Goal: Task Accomplishment & Management: Complete application form

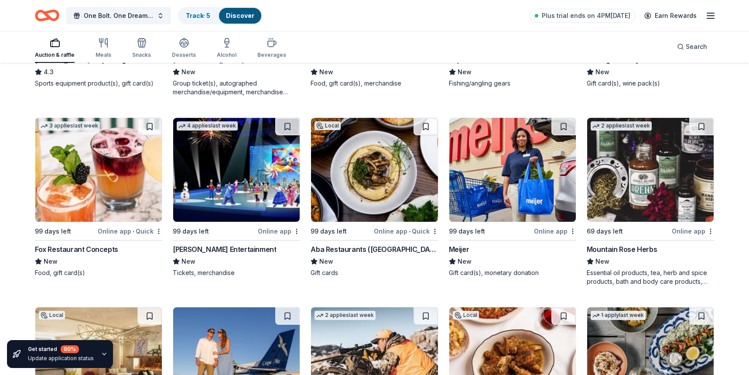
scroll to position [3791, 0]
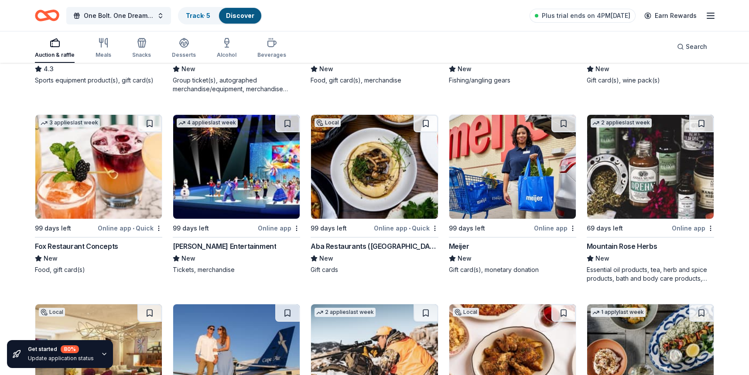
click at [51, 43] on icon "button" at bounding box center [55, 43] width 10 height 10
click at [89, 15] on span "One Bolt. One Dream. [GEOGRAPHIC_DATA] [GEOGRAPHIC_DATA]" at bounding box center [119, 15] width 70 height 10
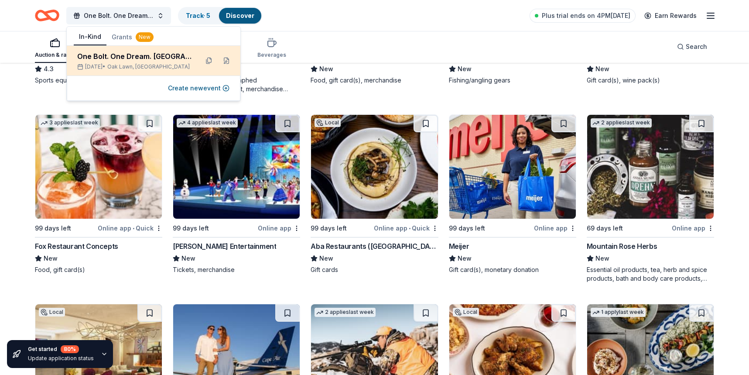
click at [97, 58] on div "One Bolt. One Dream. [GEOGRAPHIC_DATA] [GEOGRAPHIC_DATA]" at bounding box center [134, 56] width 114 height 10
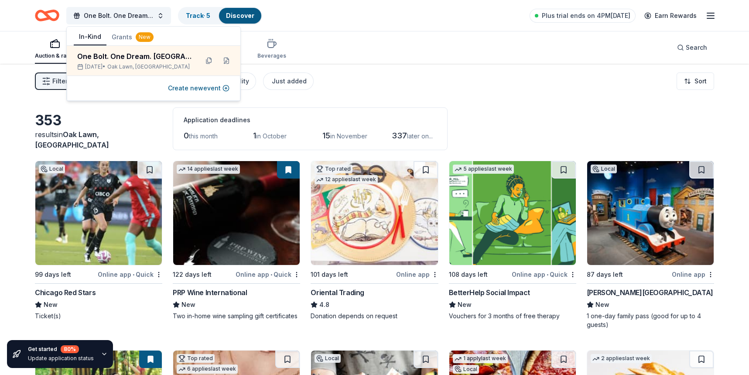
click at [379, 96] on div "Filter 2 Application methods Causes Eligibility Just added Sort" at bounding box center [374, 81] width 749 height 35
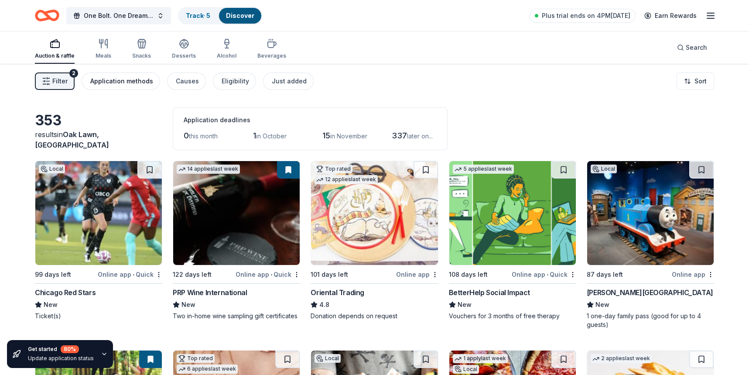
click at [134, 84] on div "Application methods" at bounding box center [121, 81] width 63 height 10
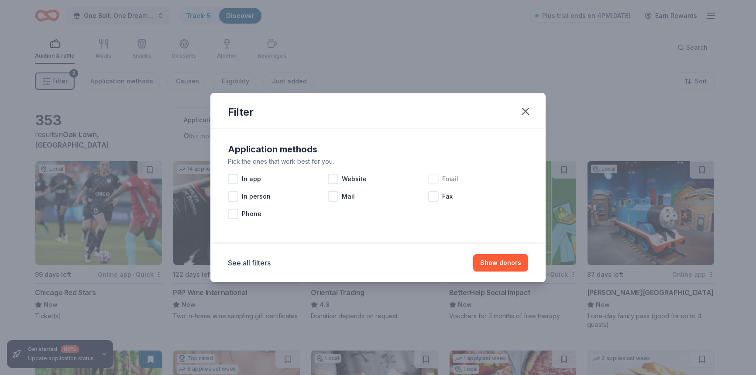
click at [431, 179] on div at bounding box center [433, 179] width 10 height 10
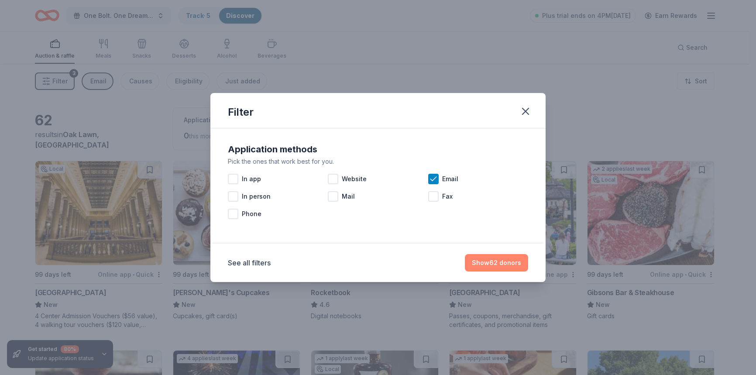
click at [495, 264] on button "Show 62 donors" at bounding box center [496, 262] width 63 height 17
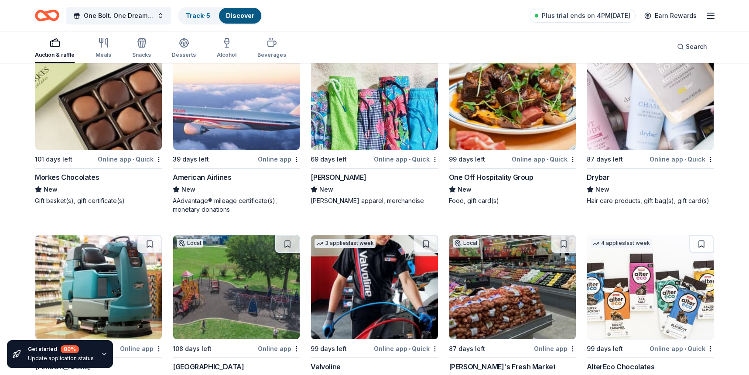
scroll to position [452, 0]
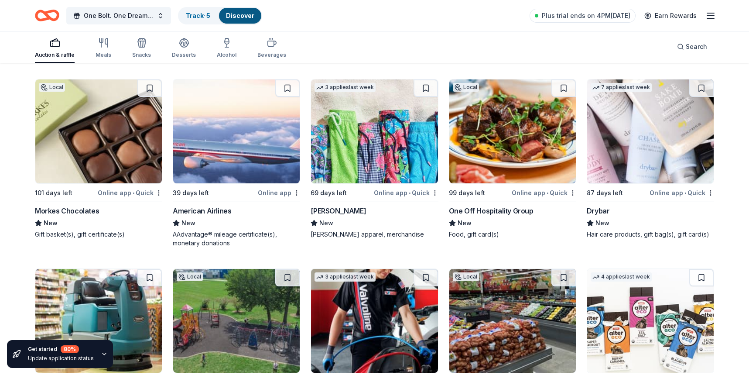
click at [641, 161] on img at bounding box center [650, 131] width 127 height 104
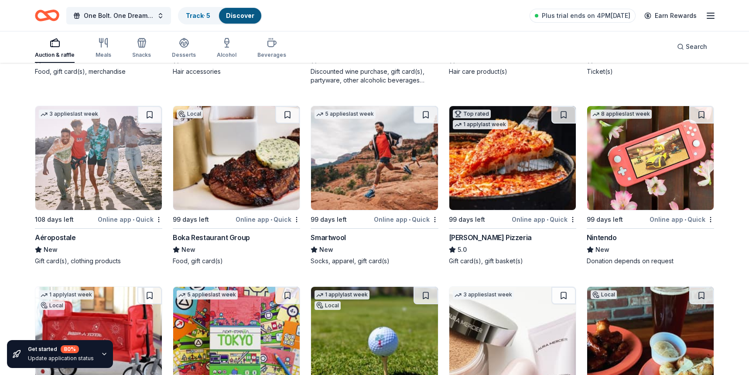
scroll to position [1365, 0]
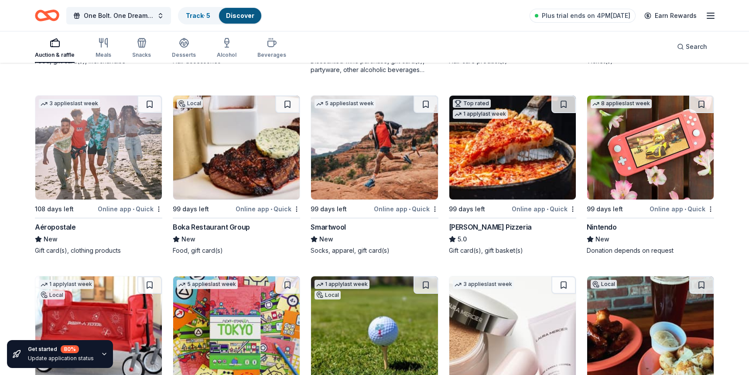
click at [647, 159] on img at bounding box center [650, 148] width 127 height 104
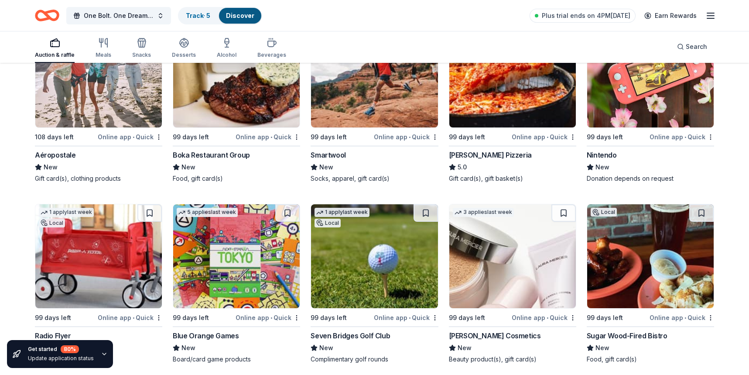
scroll to position [1324, 0]
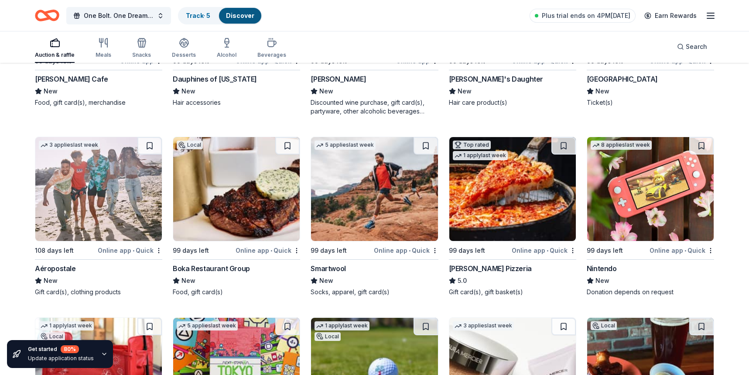
click at [86, 177] on img at bounding box center [98, 189] width 127 height 104
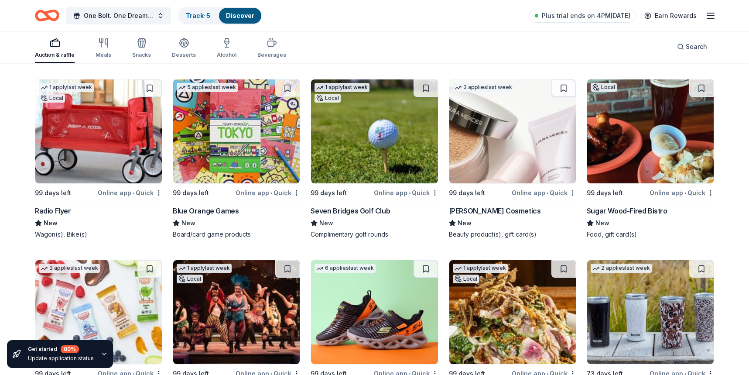
scroll to position [1562, 0]
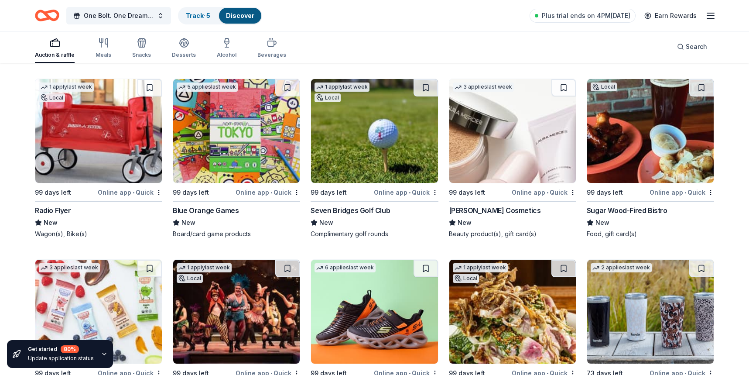
click at [330, 161] on img at bounding box center [374, 131] width 127 height 104
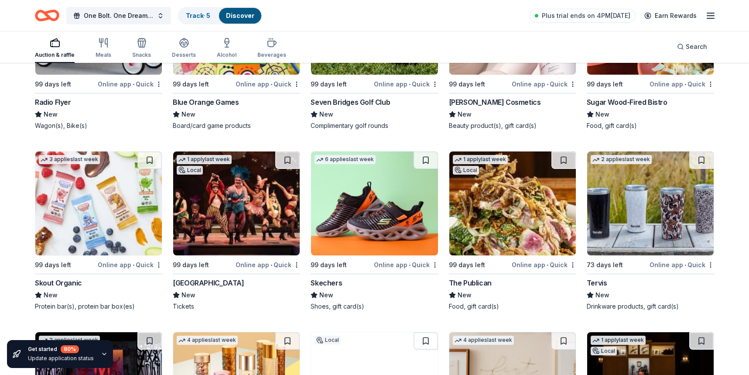
scroll to position [1690, 0]
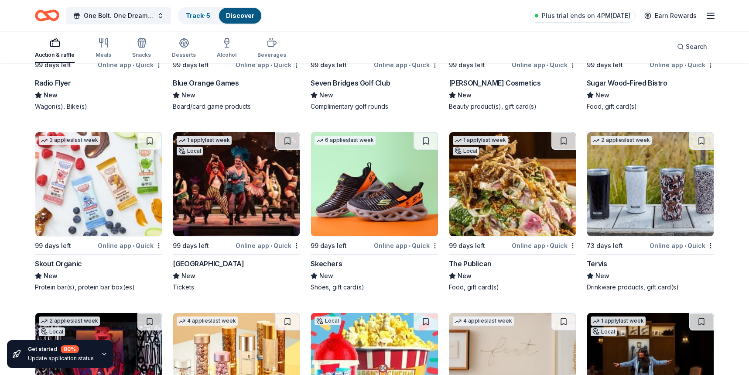
click at [636, 199] on img at bounding box center [650, 184] width 127 height 104
click at [400, 195] on img at bounding box center [374, 184] width 127 height 104
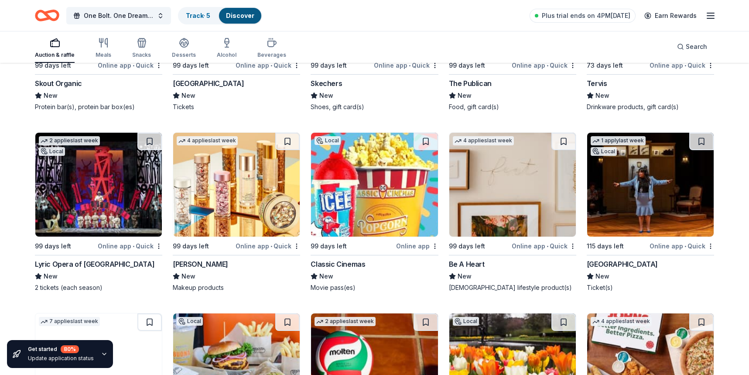
scroll to position [1887, 0]
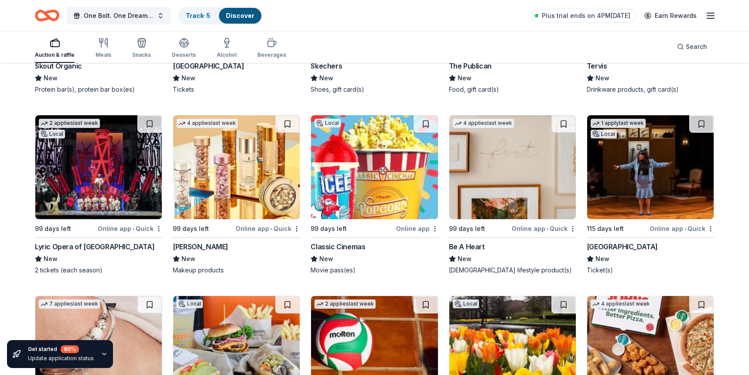
click at [374, 193] on img at bounding box center [374, 167] width 127 height 104
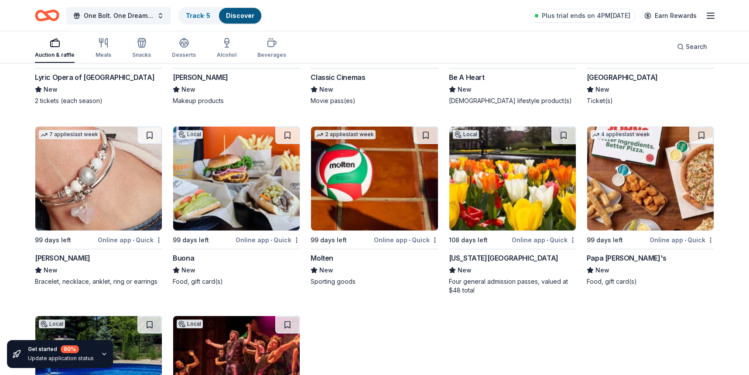
scroll to position [2056, 0]
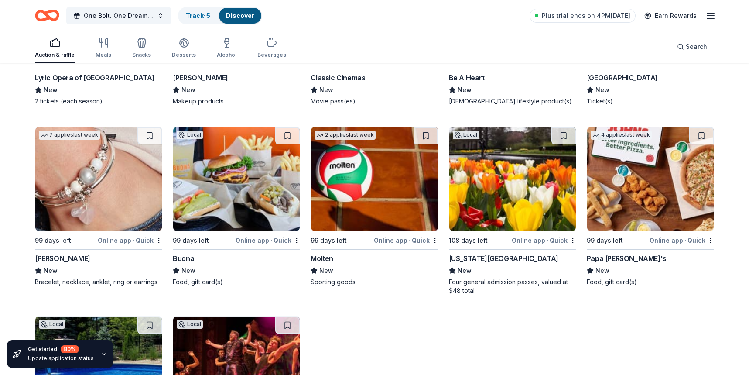
click at [237, 191] on img at bounding box center [236, 179] width 127 height 104
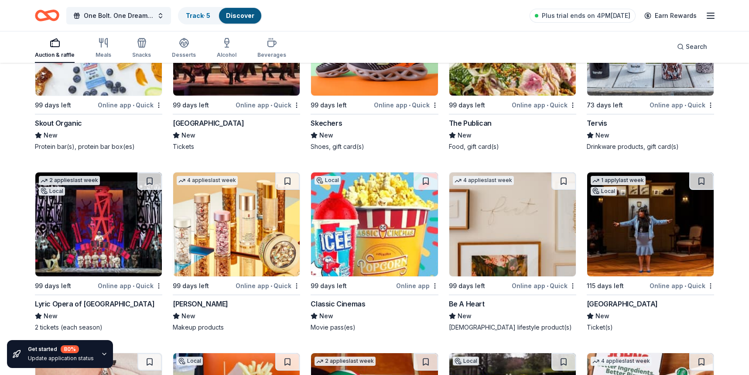
scroll to position [1818, 0]
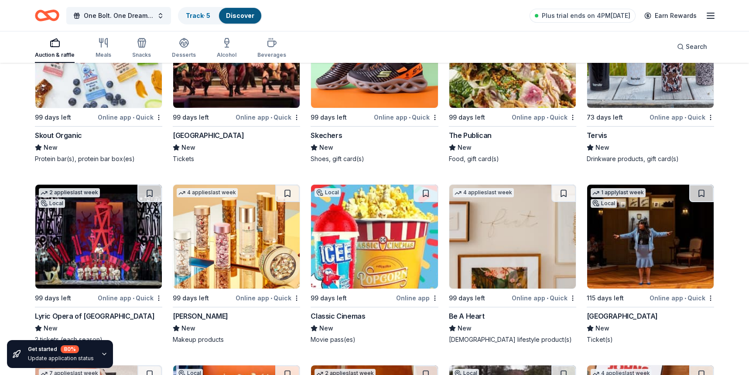
click at [109, 248] on img at bounding box center [98, 237] width 127 height 104
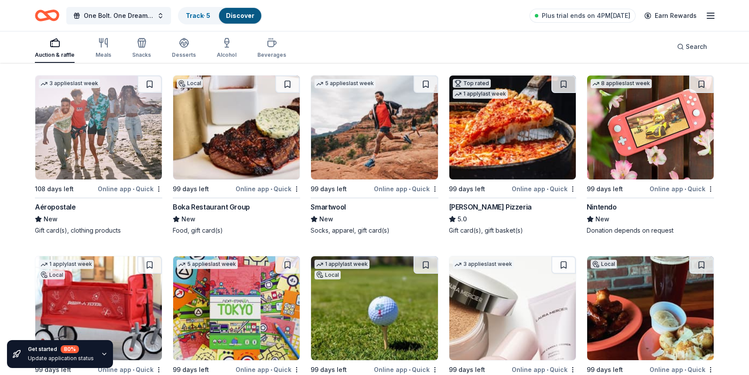
scroll to position [1335, 0]
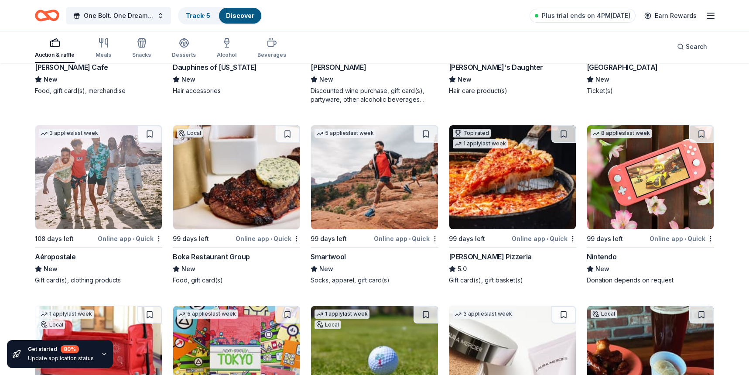
click at [383, 206] on img at bounding box center [374, 177] width 127 height 104
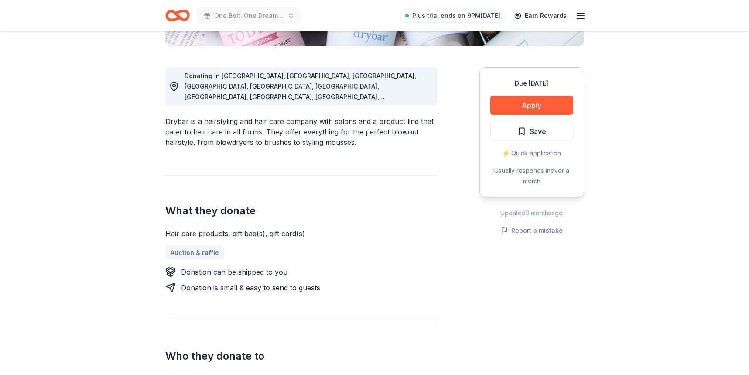
scroll to position [186, 0]
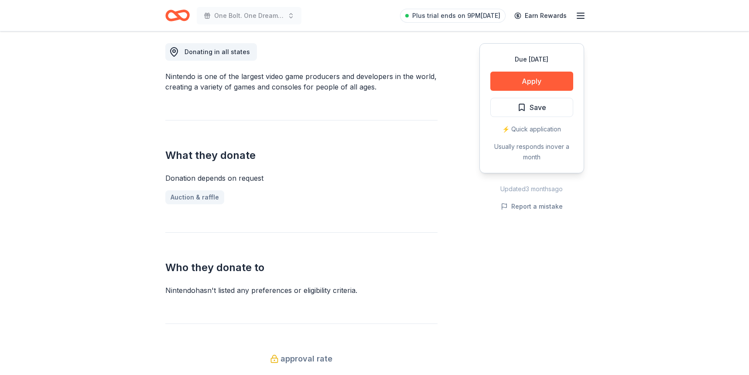
scroll to position [85, 0]
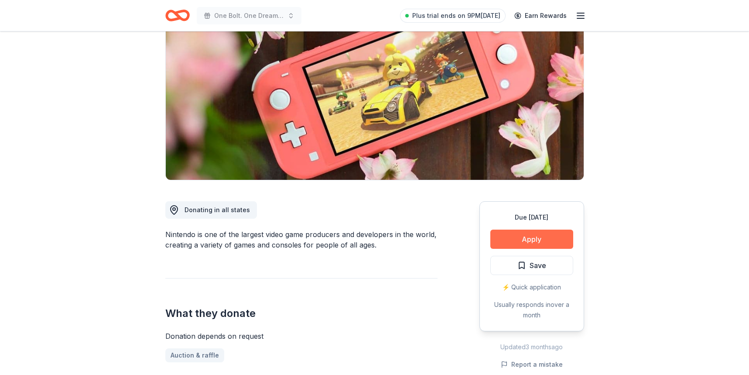
click at [542, 239] on button "Apply" at bounding box center [532, 239] width 83 height 19
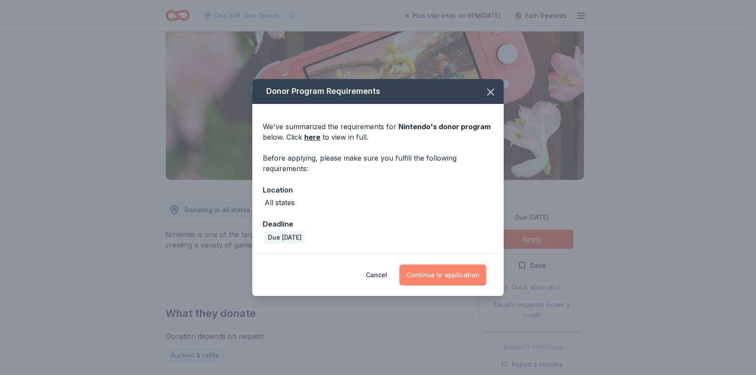
click at [439, 275] on button "Continue to application" at bounding box center [442, 274] width 87 height 21
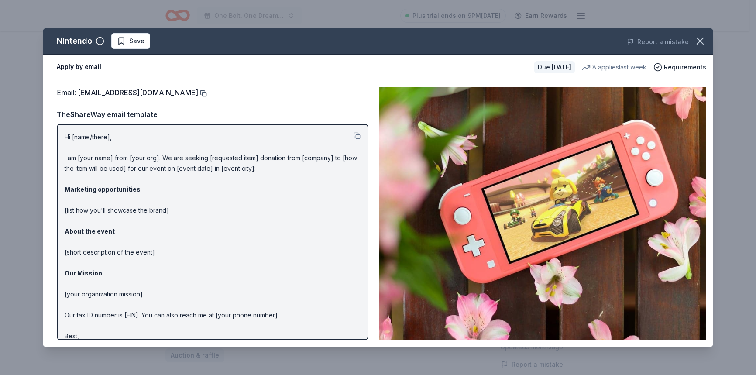
click at [207, 93] on button at bounding box center [202, 93] width 9 height 7
click at [699, 41] on icon "button" at bounding box center [700, 41] width 6 height 6
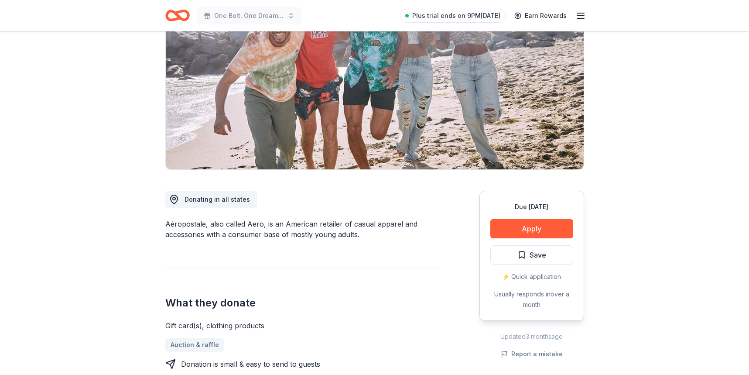
scroll to position [78, 0]
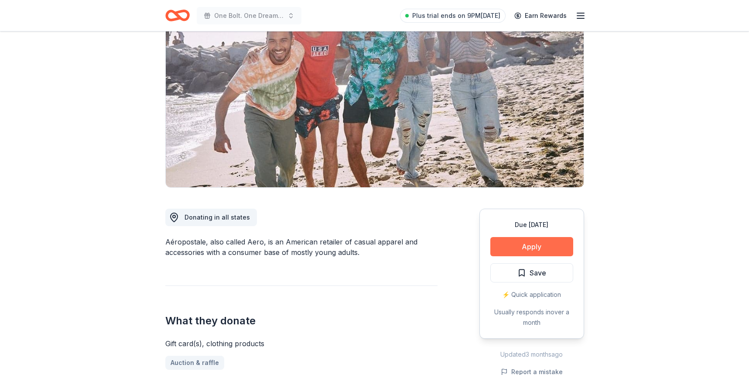
click at [535, 246] on button "Apply" at bounding box center [532, 246] width 83 height 19
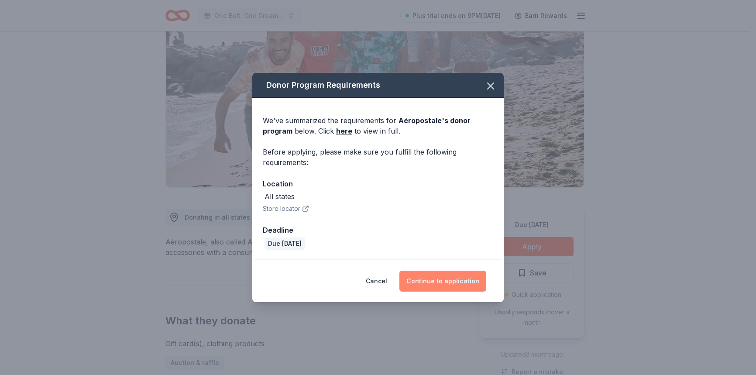
click at [451, 279] on button "Continue to application" at bounding box center [442, 281] width 87 height 21
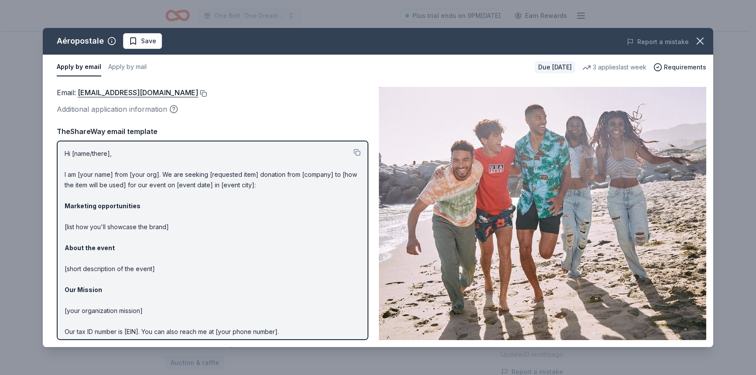
click at [207, 92] on button at bounding box center [202, 93] width 9 height 7
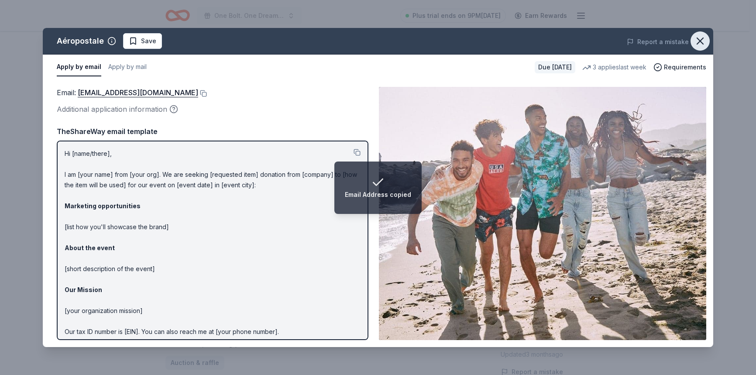
click at [698, 41] on icon "button" at bounding box center [700, 41] width 12 height 12
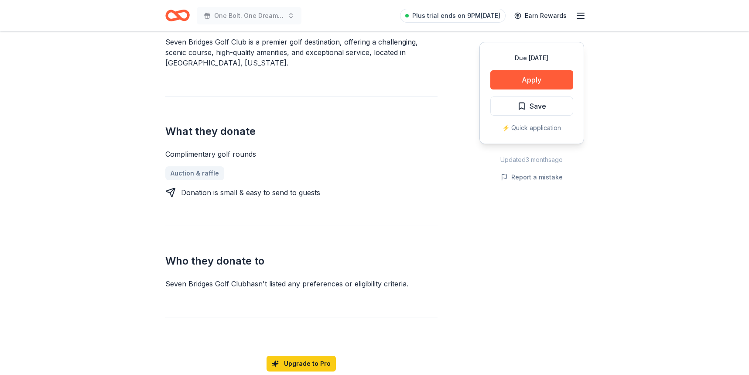
scroll to position [288, 0]
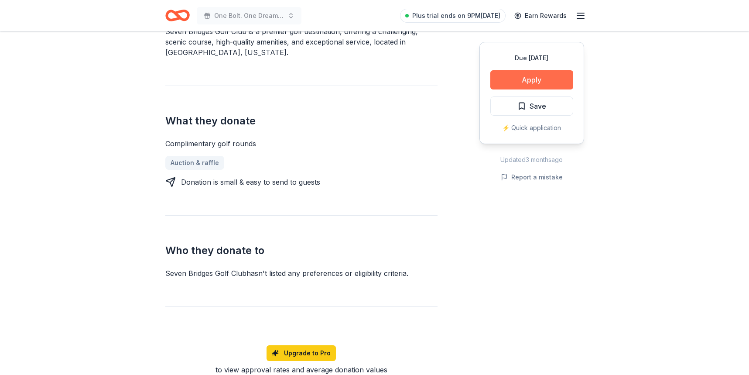
click at [542, 79] on button "Apply" at bounding box center [532, 79] width 83 height 19
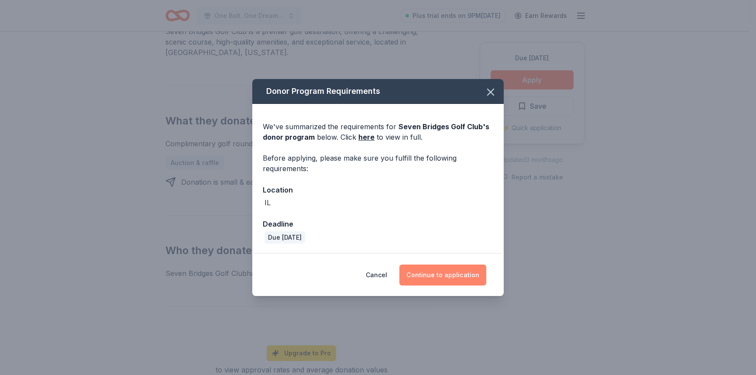
click at [455, 271] on button "Continue to application" at bounding box center [442, 274] width 87 height 21
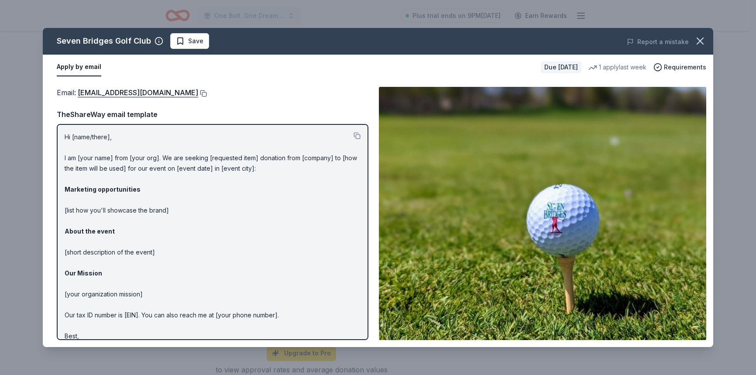
click at [206, 94] on button at bounding box center [202, 93] width 9 height 7
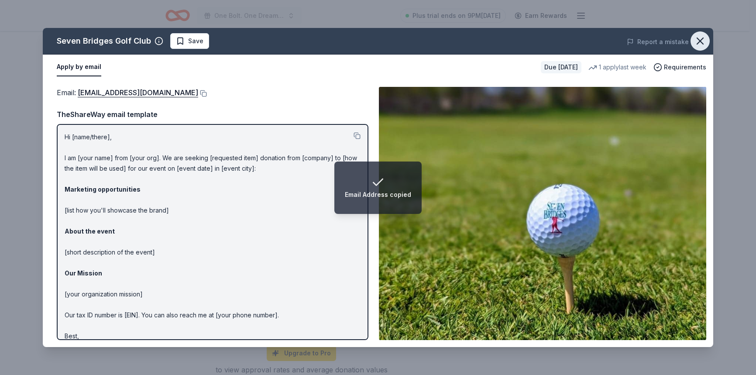
click at [698, 39] on icon "button" at bounding box center [700, 41] width 6 height 6
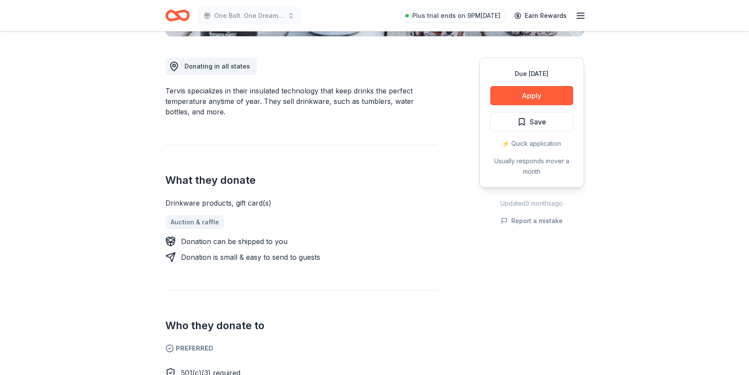
scroll to position [75, 0]
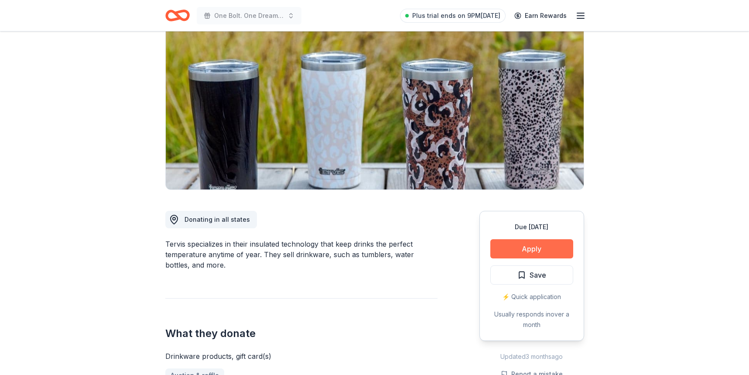
click at [538, 251] on button "Apply" at bounding box center [532, 248] width 83 height 19
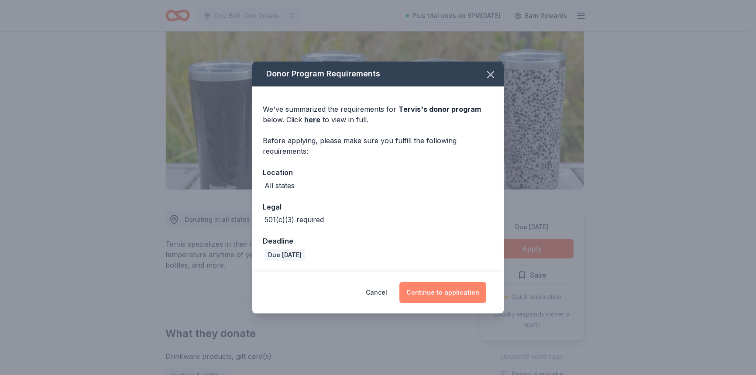
click at [446, 291] on button "Continue to application" at bounding box center [442, 292] width 87 height 21
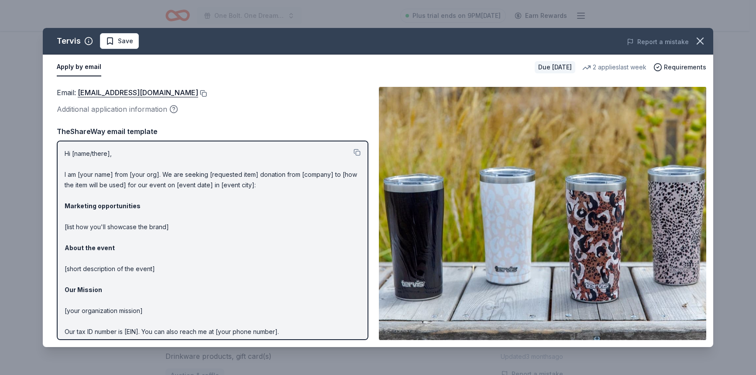
click at [198, 92] on button at bounding box center [202, 93] width 9 height 7
click at [702, 39] on icon "button" at bounding box center [700, 41] width 12 height 12
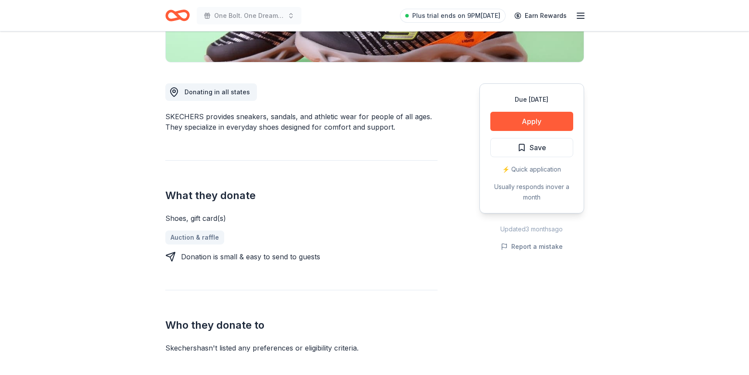
scroll to position [213, 0]
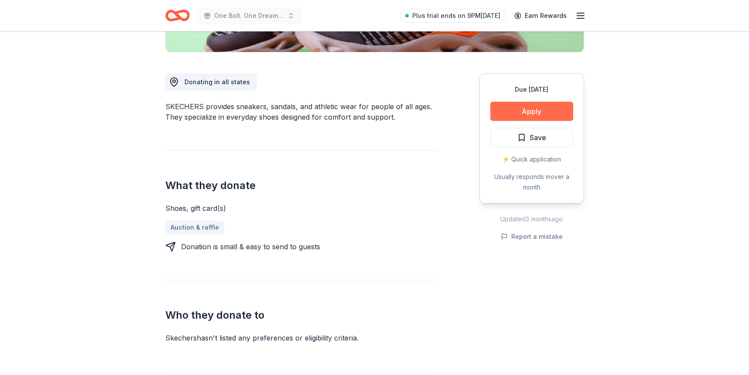
click at [541, 112] on button "Apply" at bounding box center [532, 111] width 83 height 19
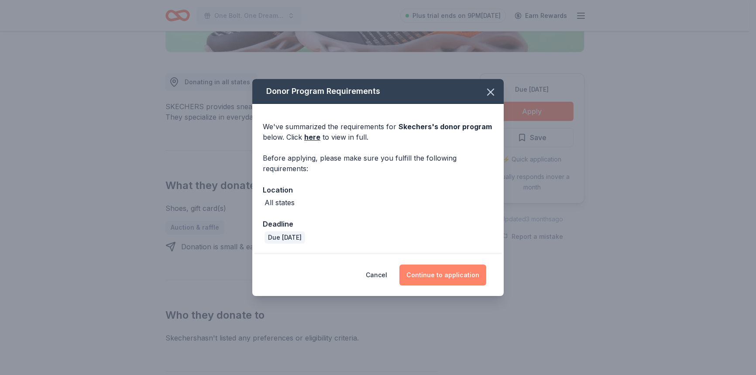
click at [442, 276] on button "Continue to application" at bounding box center [442, 274] width 87 height 21
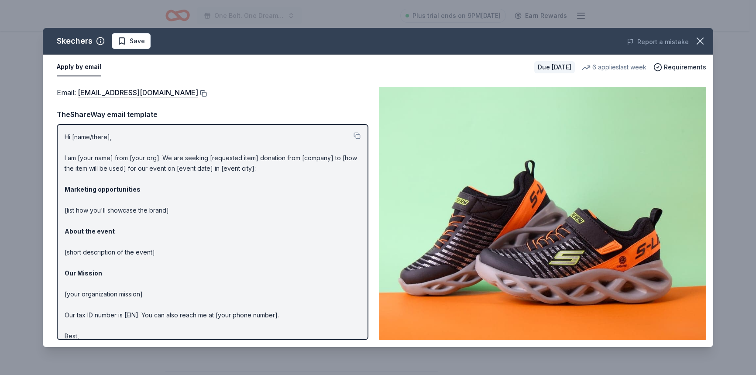
click at [198, 92] on button at bounding box center [202, 93] width 9 height 7
click at [701, 43] on icon "button" at bounding box center [700, 41] width 12 height 12
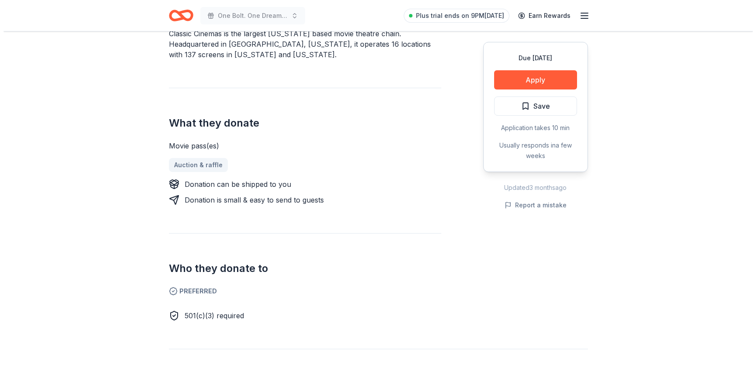
scroll to position [295, 0]
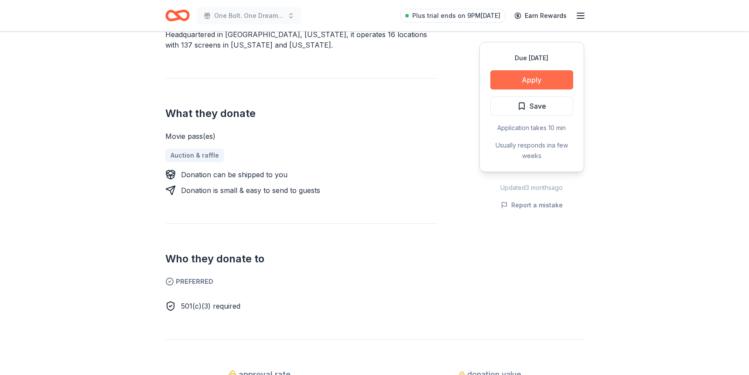
click at [553, 76] on button "Apply" at bounding box center [532, 79] width 83 height 19
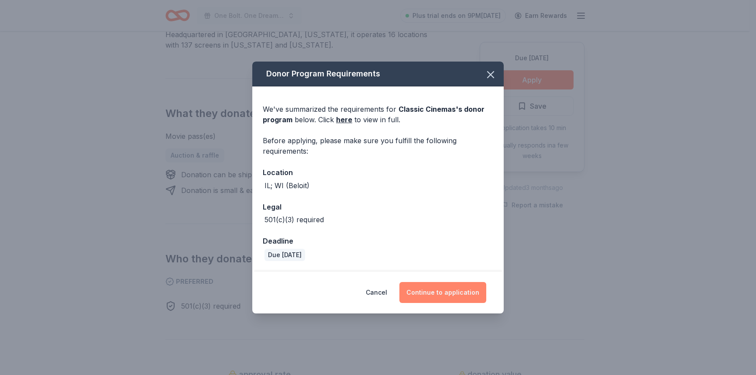
click at [462, 289] on button "Continue to application" at bounding box center [442, 292] width 87 height 21
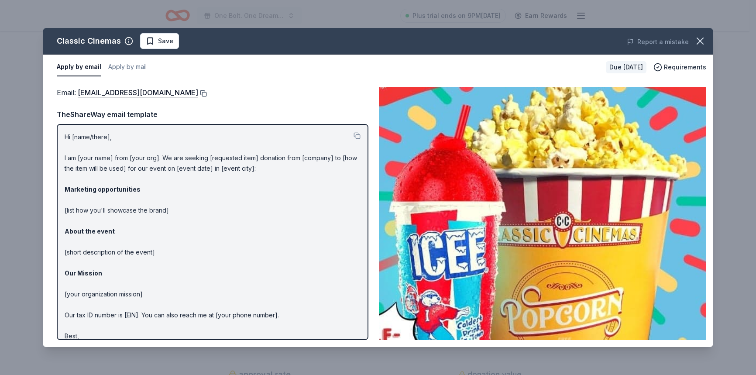
click at [198, 93] on button at bounding box center [202, 93] width 9 height 7
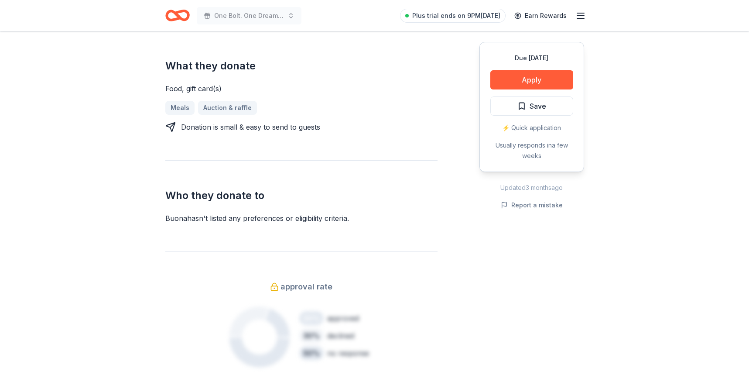
scroll to position [177, 0]
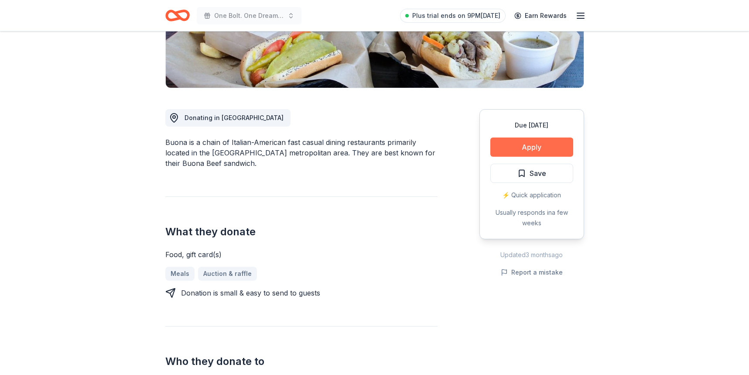
click at [533, 146] on button "Apply" at bounding box center [532, 146] width 83 height 19
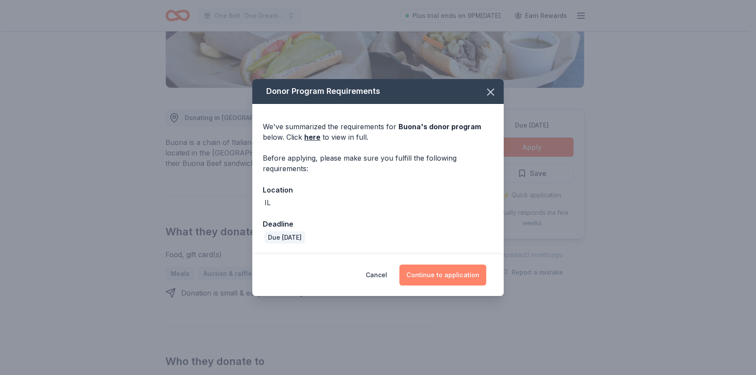
click at [451, 275] on button "Continue to application" at bounding box center [442, 274] width 87 height 21
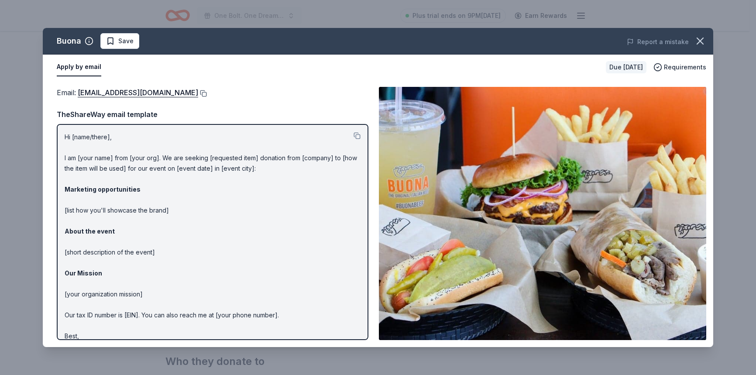
click at [198, 93] on button at bounding box center [202, 93] width 9 height 7
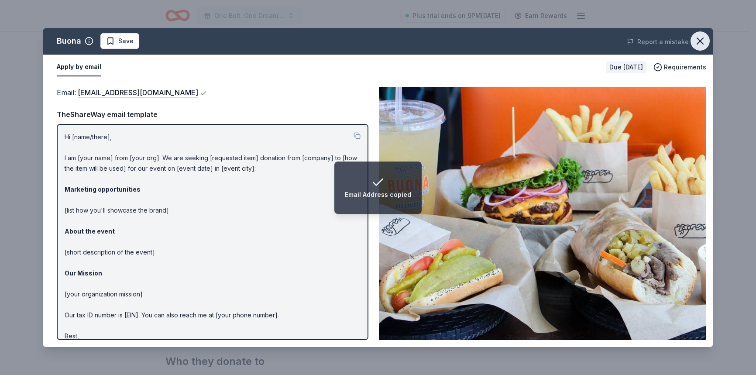
click at [700, 40] on icon "button" at bounding box center [700, 41] width 12 height 12
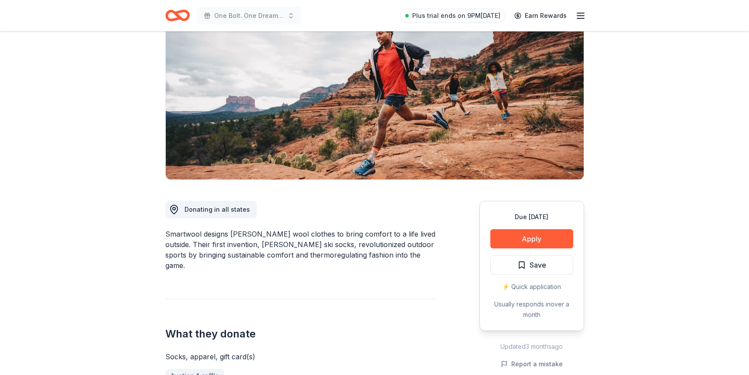
scroll to position [26, 0]
